Goal: Task Accomplishment & Management: Use online tool/utility

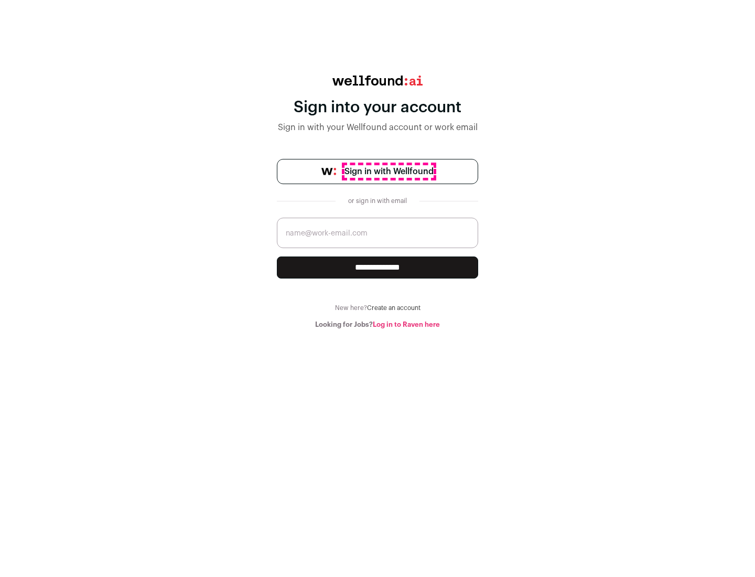
click at [389, 171] on span "Sign in with Wellfound" at bounding box center [389, 171] width 89 height 13
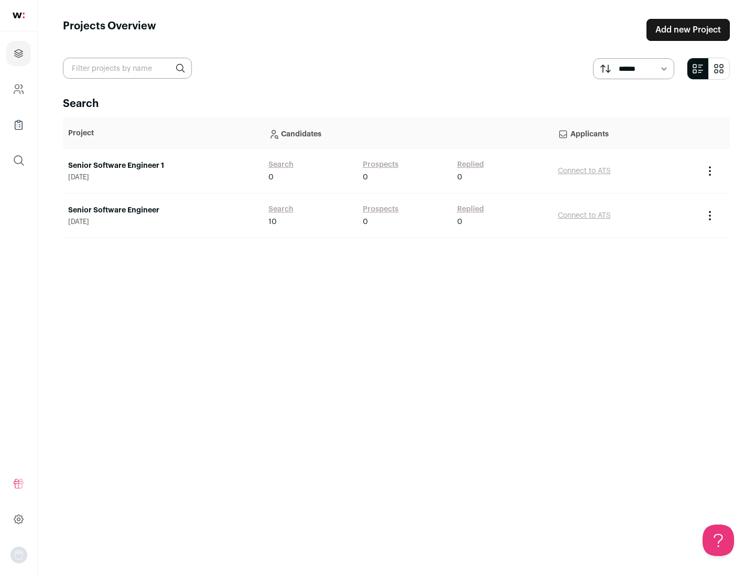
click at [163, 210] on link "Senior Software Engineer" at bounding box center [163, 210] width 190 height 10
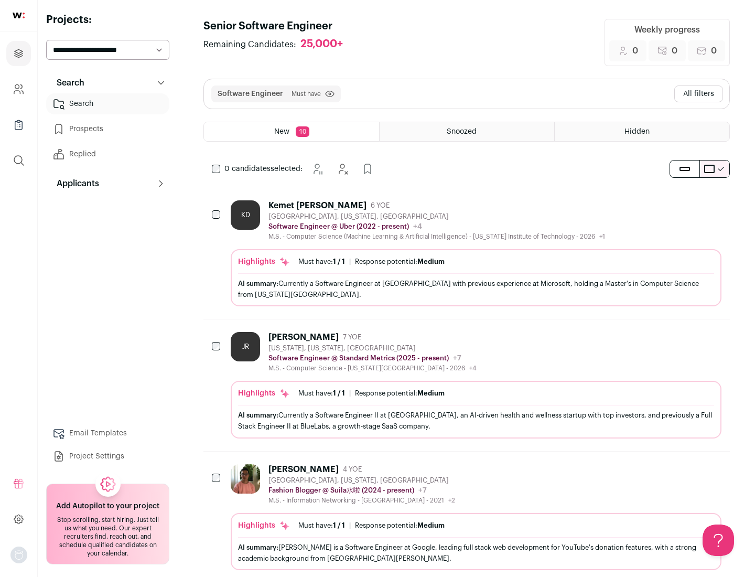
click at [467, 253] on div "Highlights Must have: 1 / 1 How many must haves have been fulfilled? | Response…" at bounding box center [476, 277] width 491 height 57
